Goal: Task Accomplishment & Management: Manage account settings

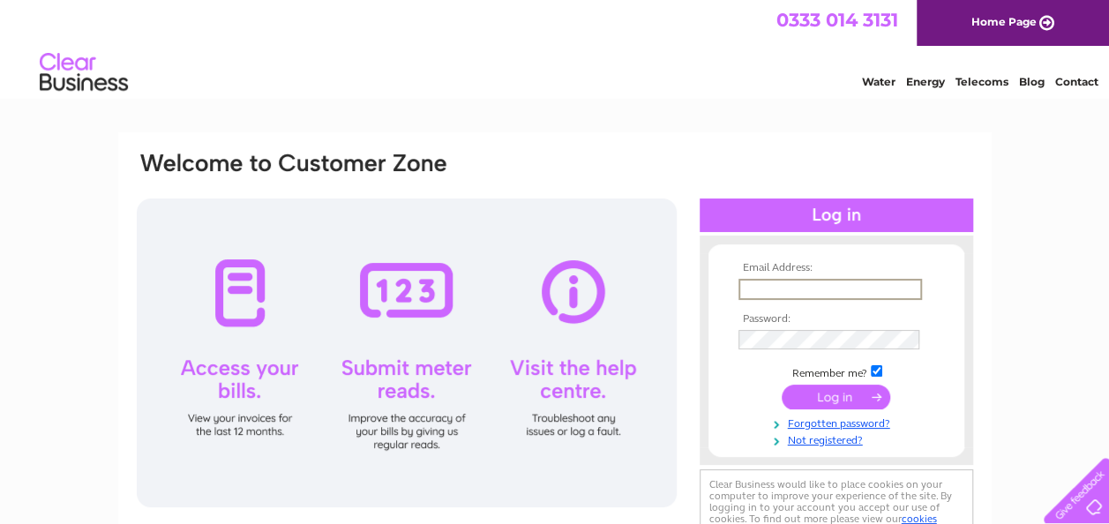
click at [789, 282] on input "text" at bounding box center [831, 289] width 184 height 21
type input "susanmcdonald92@msn.com"
click at [782, 386] on input "submit" at bounding box center [836, 398] width 109 height 25
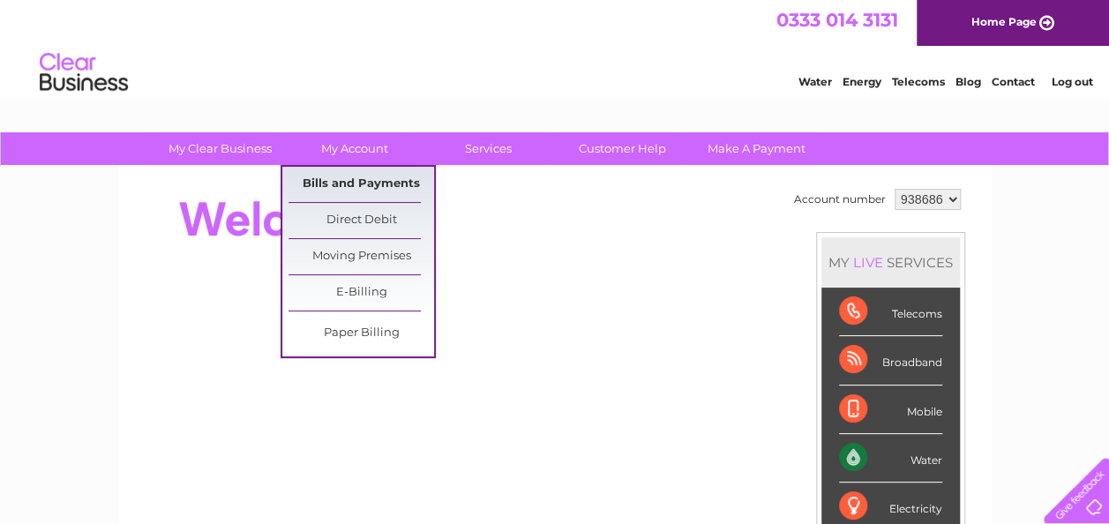
click at [353, 177] on link "Bills and Payments" at bounding box center [362, 184] width 146 height 35
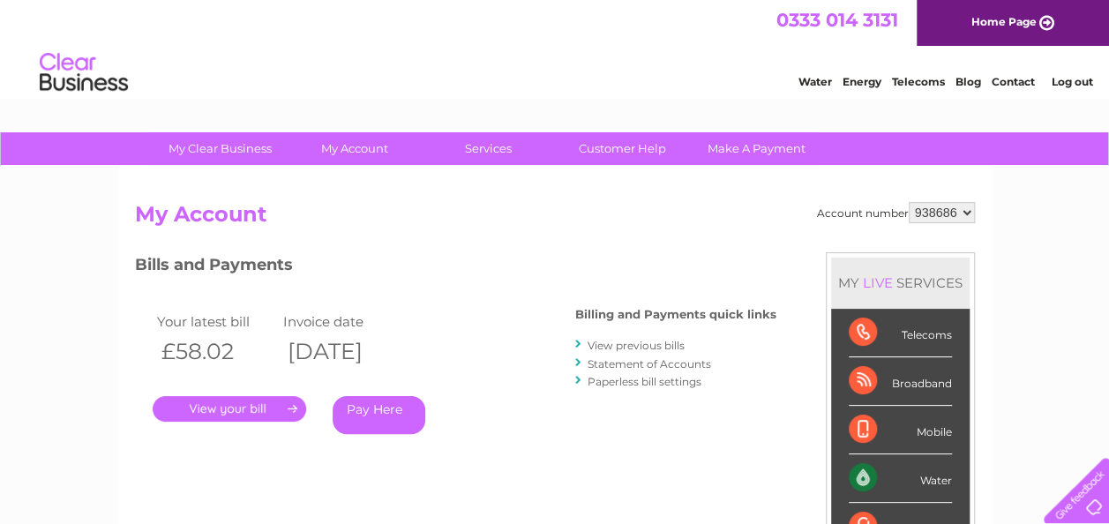
click at [222, 404] on link "." at bounding box center [230, 409] width 154 height 26
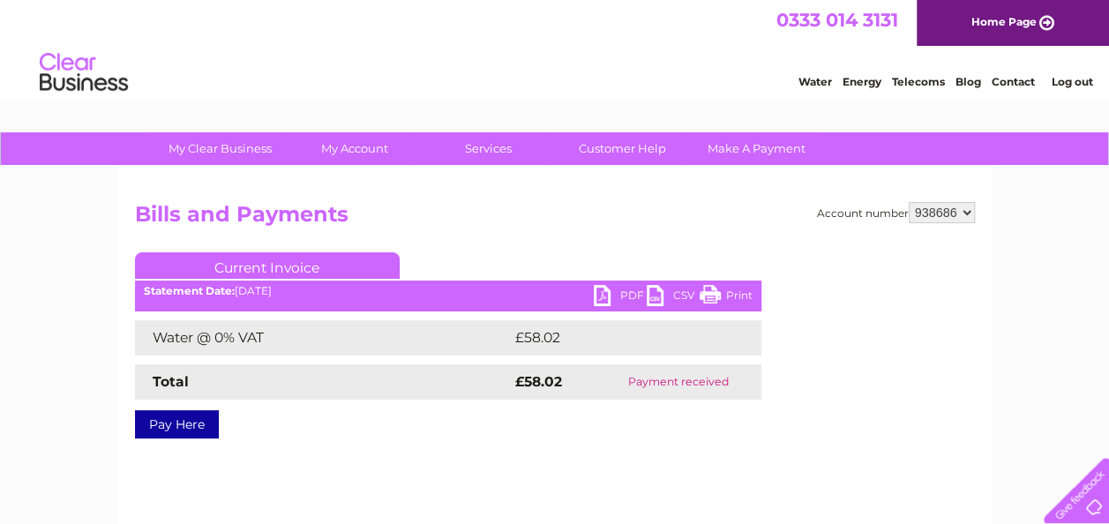
click at [740, 289] on link "Print" at bounding box center [726, 298] width 53 height 26
click at [731, 291] on link "Print" at bounding box center [726, 298] width 53 height 26
